Goal: Task Accomplishment & Management: Complete application form

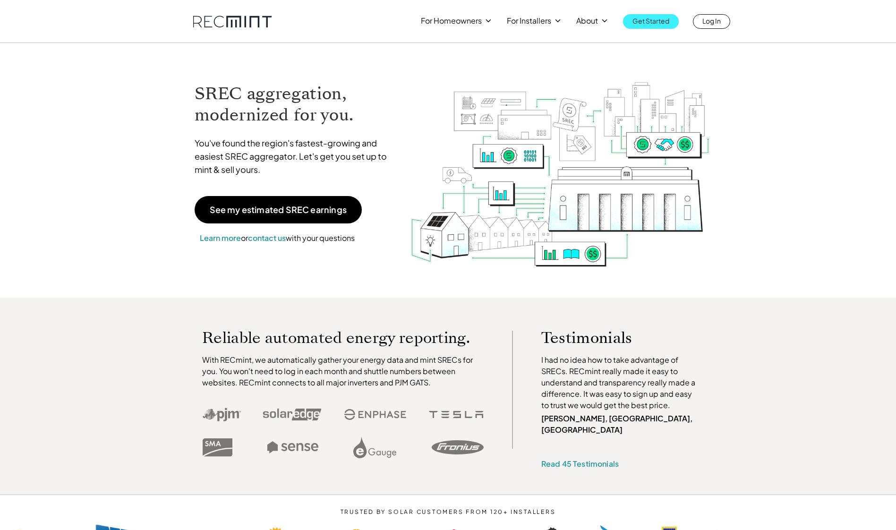
click at [644, 18] on p "Get Started" at bounding box center [650, 20] width 37 height 13
click at [719, 20] on p "Log In" at bounding box center [711, 20] width 18 height 13
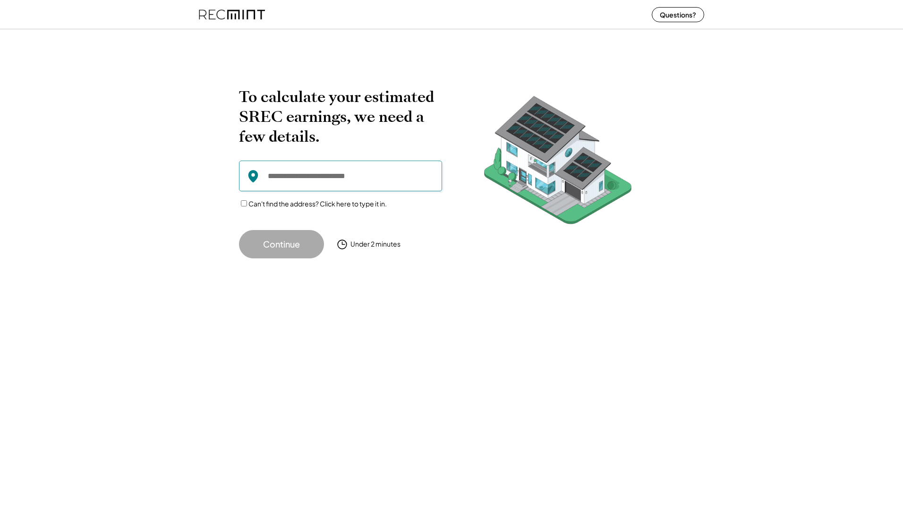
click at [337, 170] on input "input" at bounding box center [340, 176] width 203 height 31
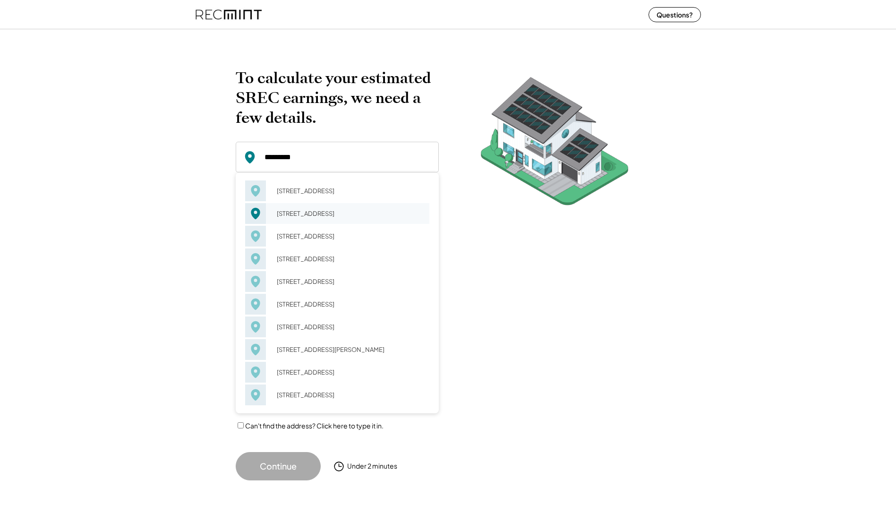
click at [318, 218] on div "105 Elmhurst Ln Portsmouth, VA 23701" at bounding box center [350, 213] width 159 height 13
type input "**********"
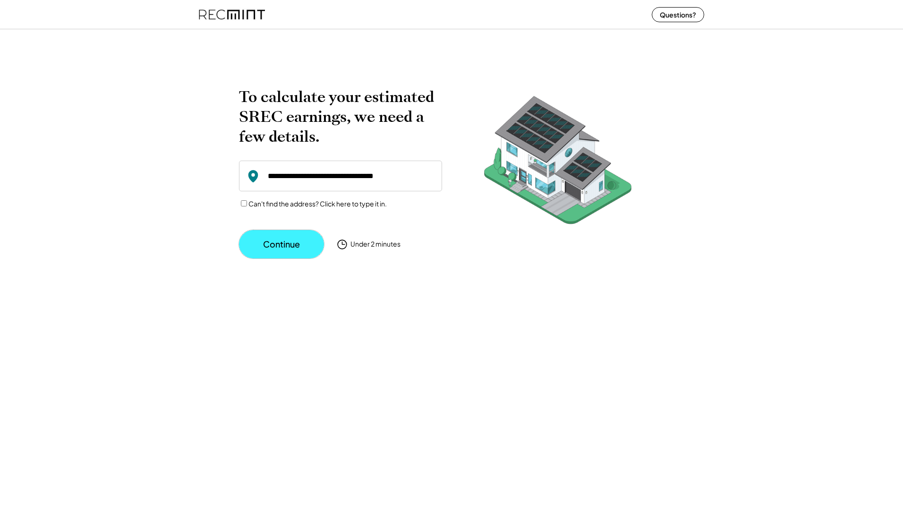
click at [305, 242] on button "Continue" at bounding box center [281, 244] width 85 height 28
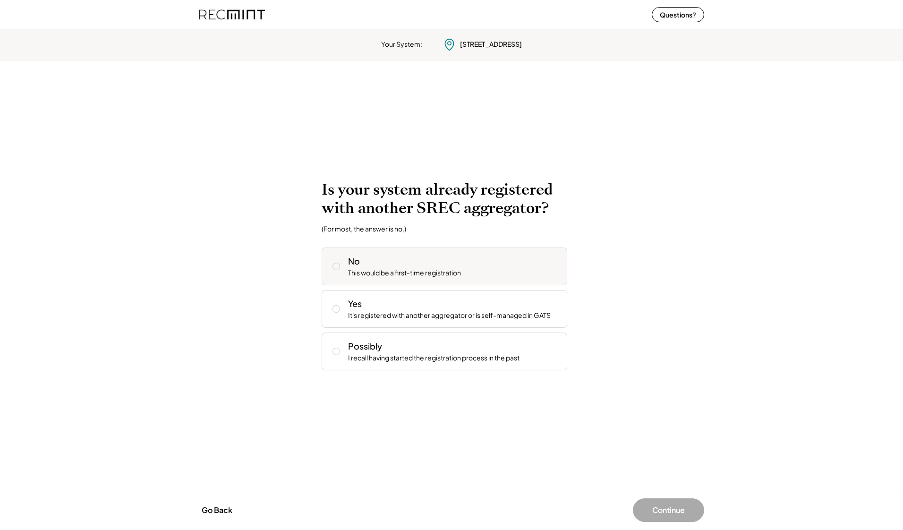
click at [337, 266] on icon at bounding box center [335, 266] width 9 height 9
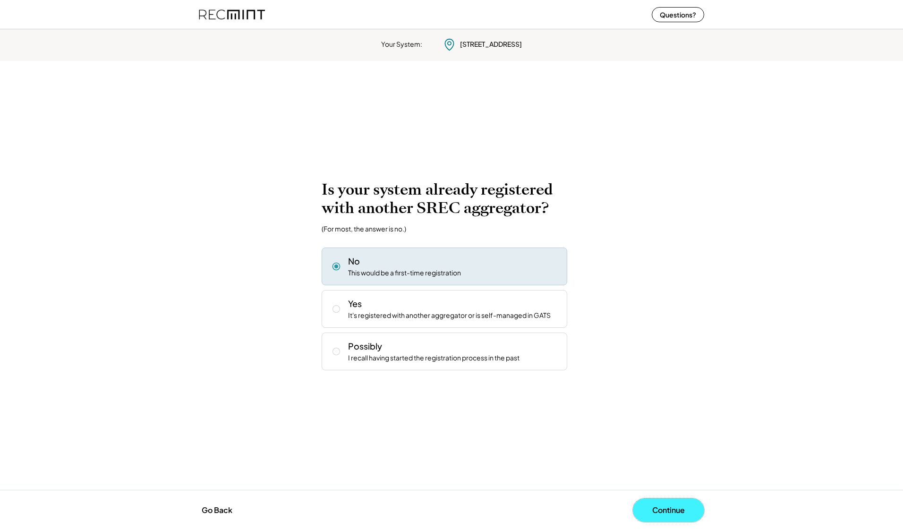
click at [661, 504] on button "Continue" at bounding box center [668, 510] width 71 height 24
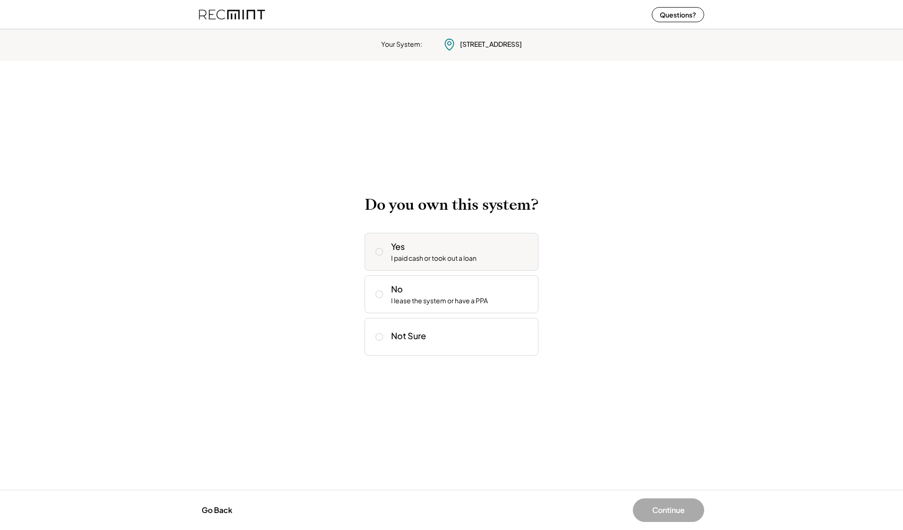
click at [381, 250] on icon at bounding box center [378, 251] width 9 height 9
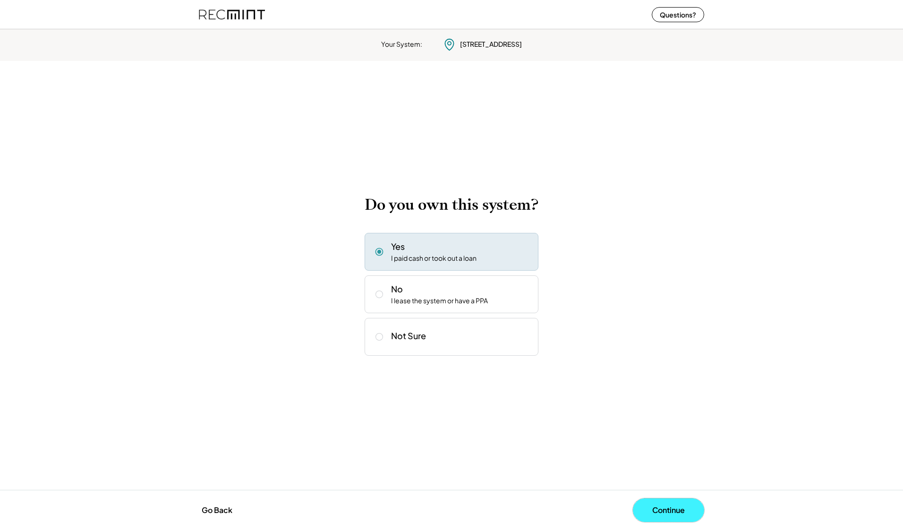
click at [666, 506] on button "Continue" at bounding box center [668, 510] width 71 height 24
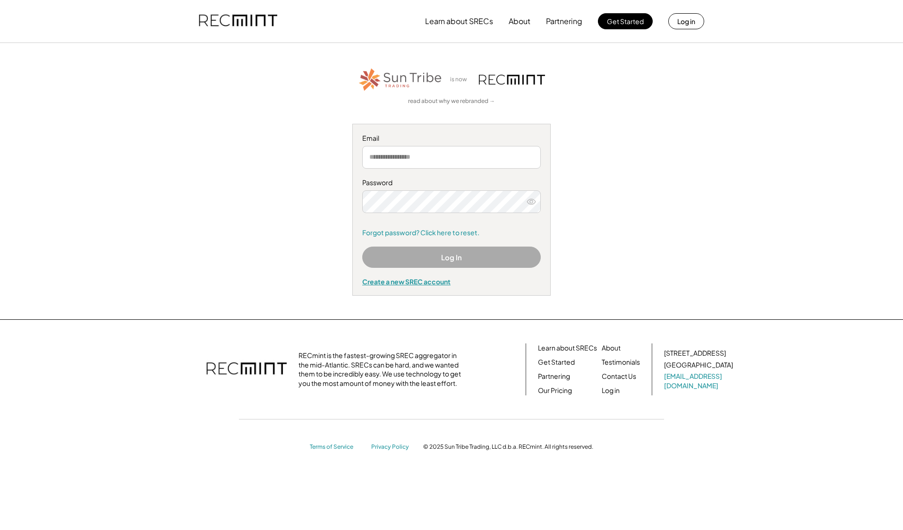
click at [435, 283] on div "Create a new SREC account" at bounding box center [451, 281] width 178 height 8
